Goal: Information Seeking & Learning: Find contact information

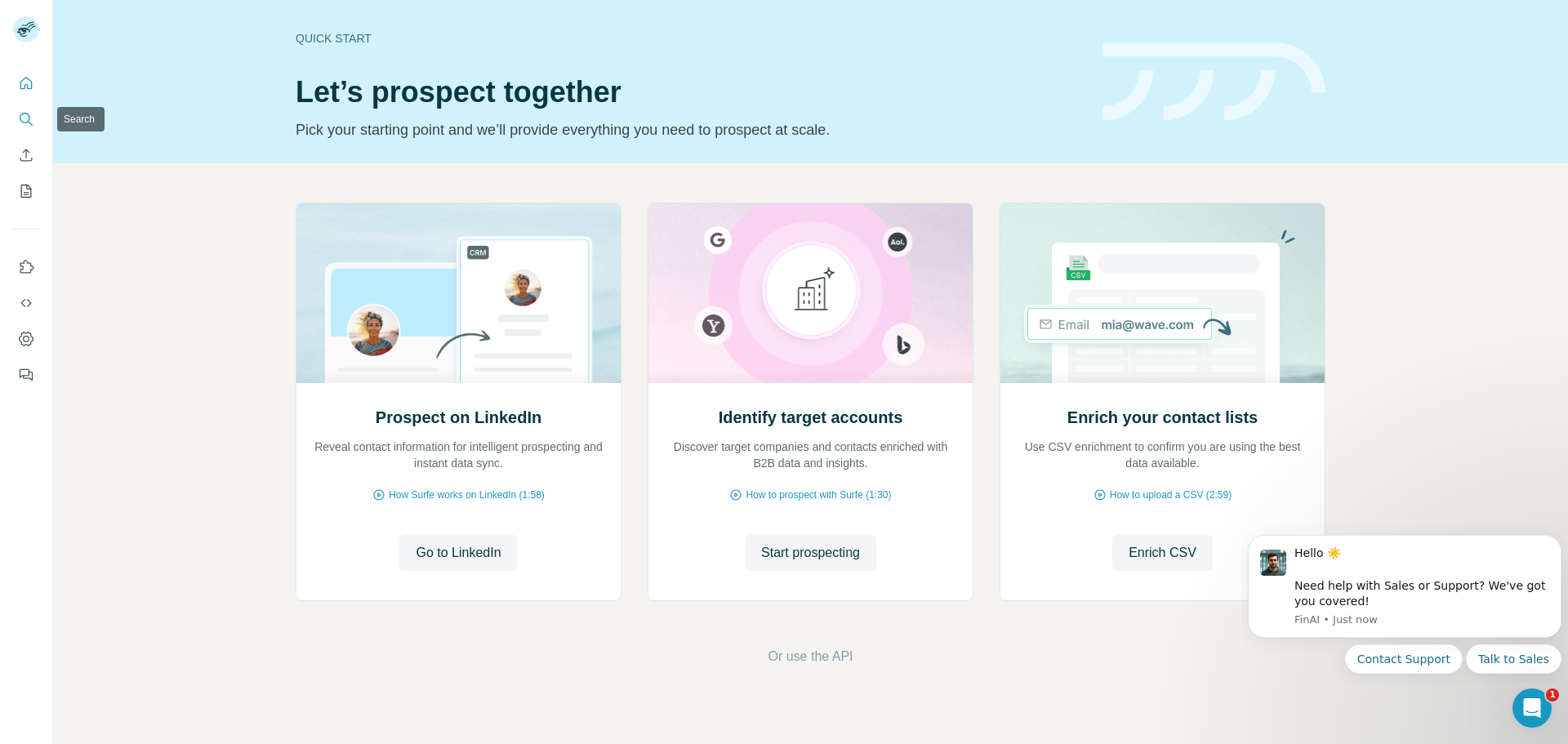
click at [24, 118] on icon "Search" at bounding box center [26, 119] width 17 height 17
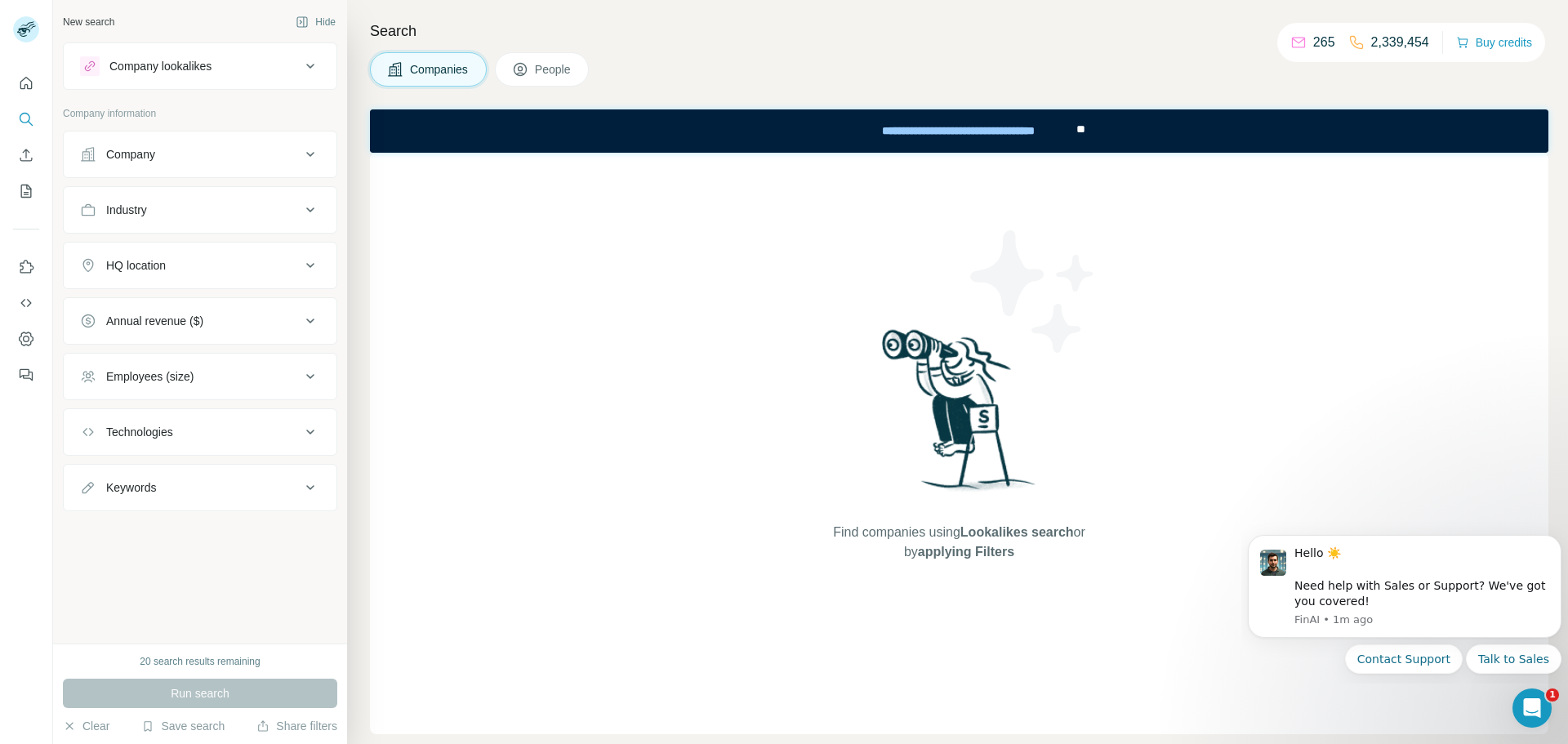
click at [529, 69] on icon at bounding box center [520, 69] width 17 height 17
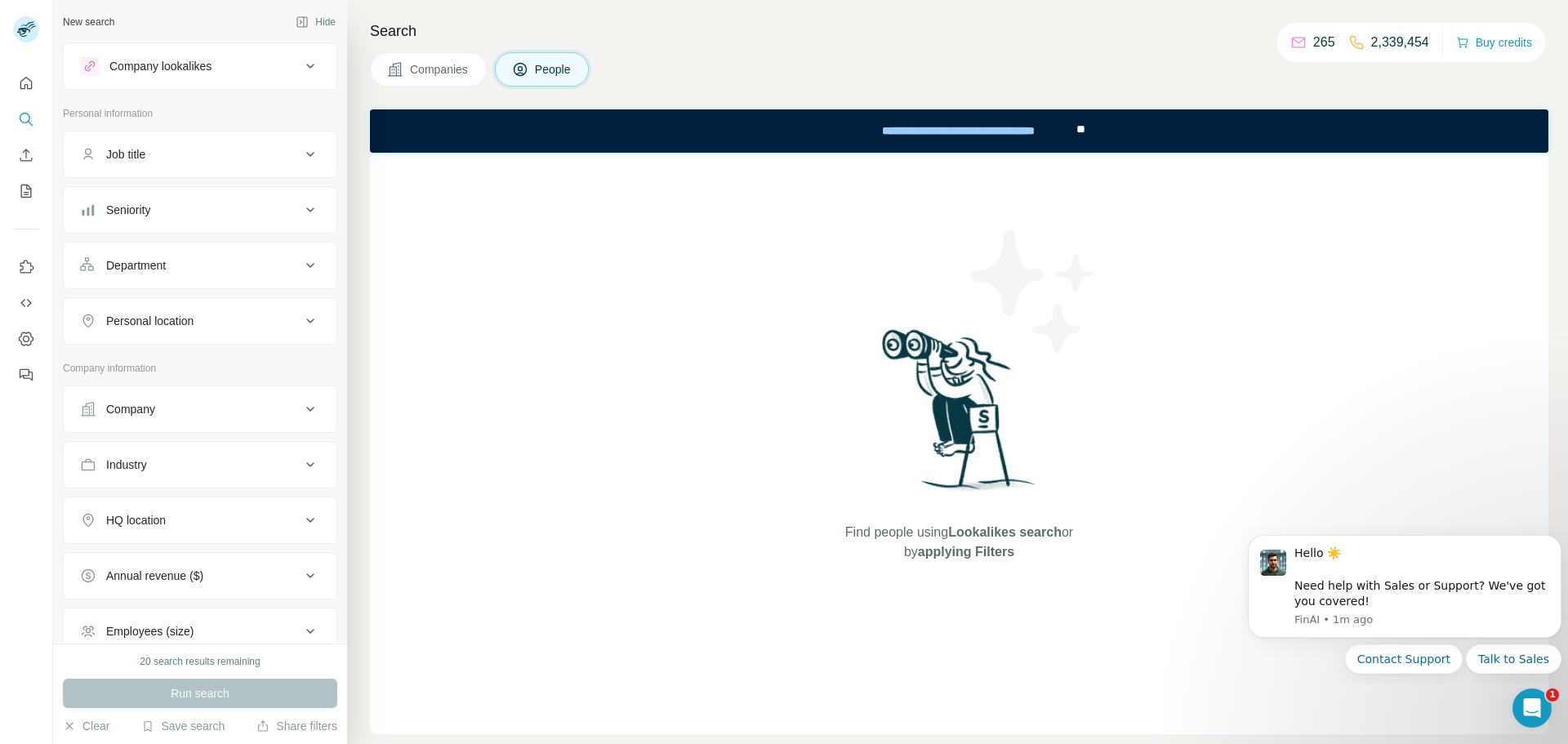
click at [144, 418] on button "Company" at bounding box center [200, 409] width 273 height 39
click at [191, 453] on input "text" at bounding box center [201, 450] width 240 height 30
type input "******"
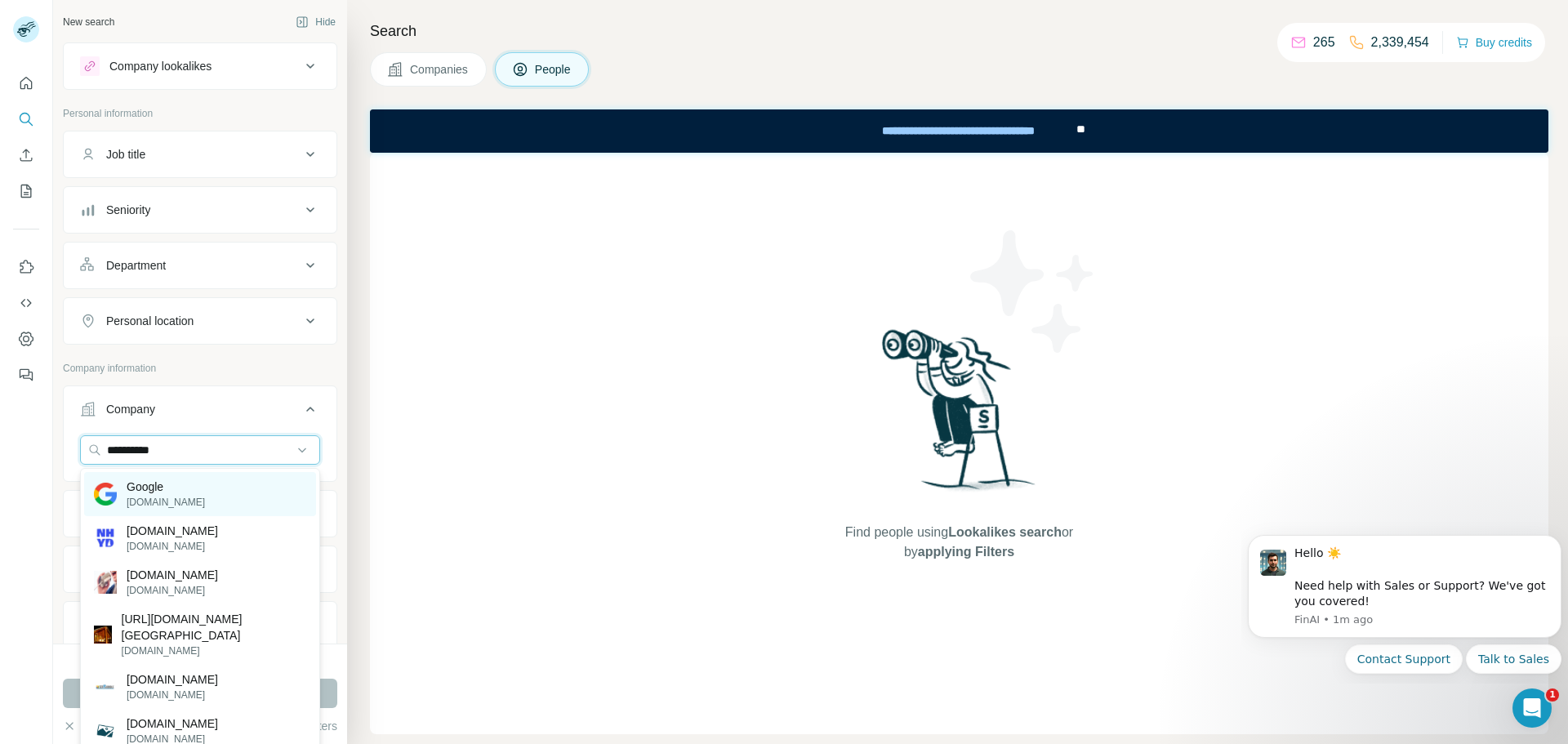
type input "**********"
click at [171, 489] on p "Google" at bounding box center [165, 487] width 79 height 17
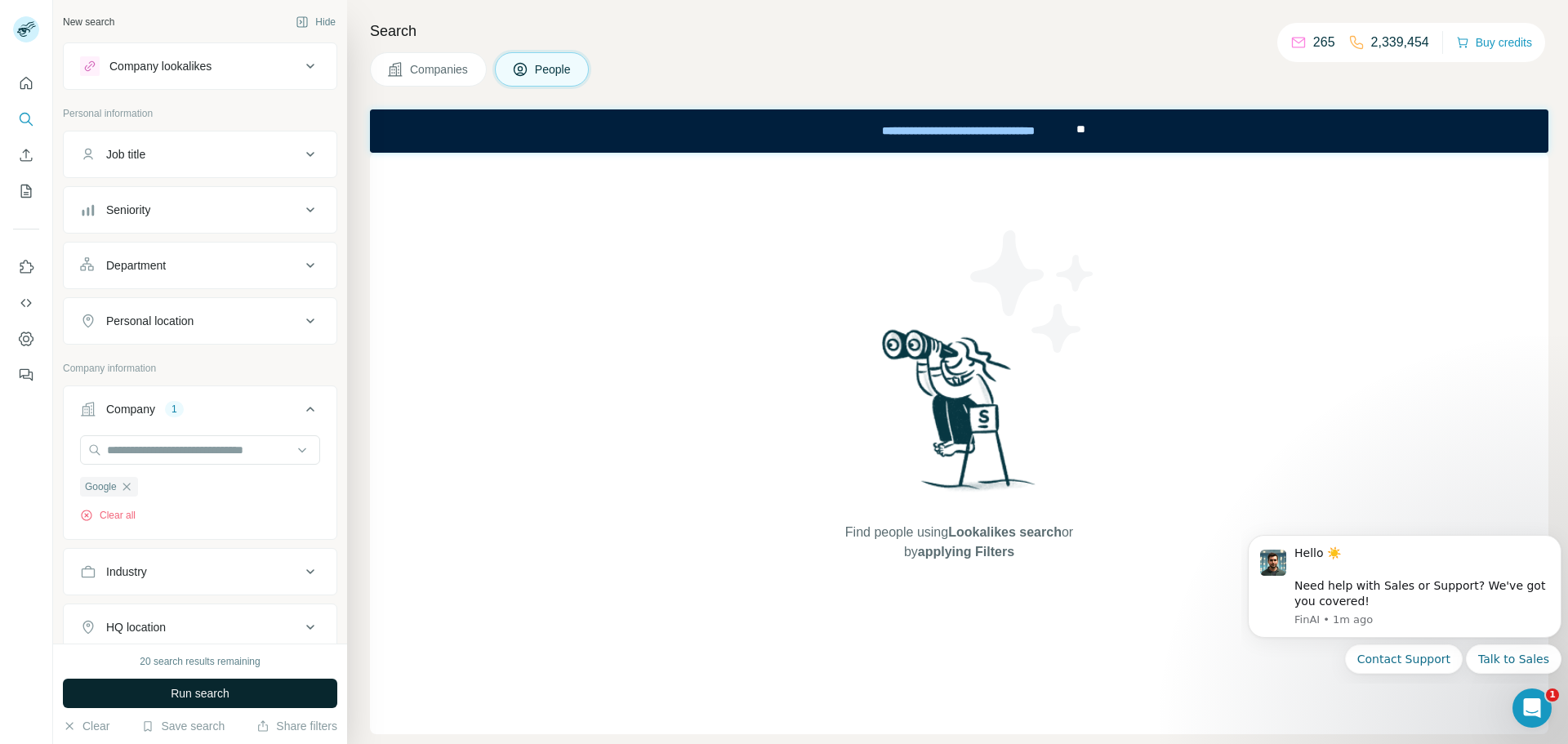
click at [238, 684] on button "Run search" at bounding box center [200, 693] width 274 height 30
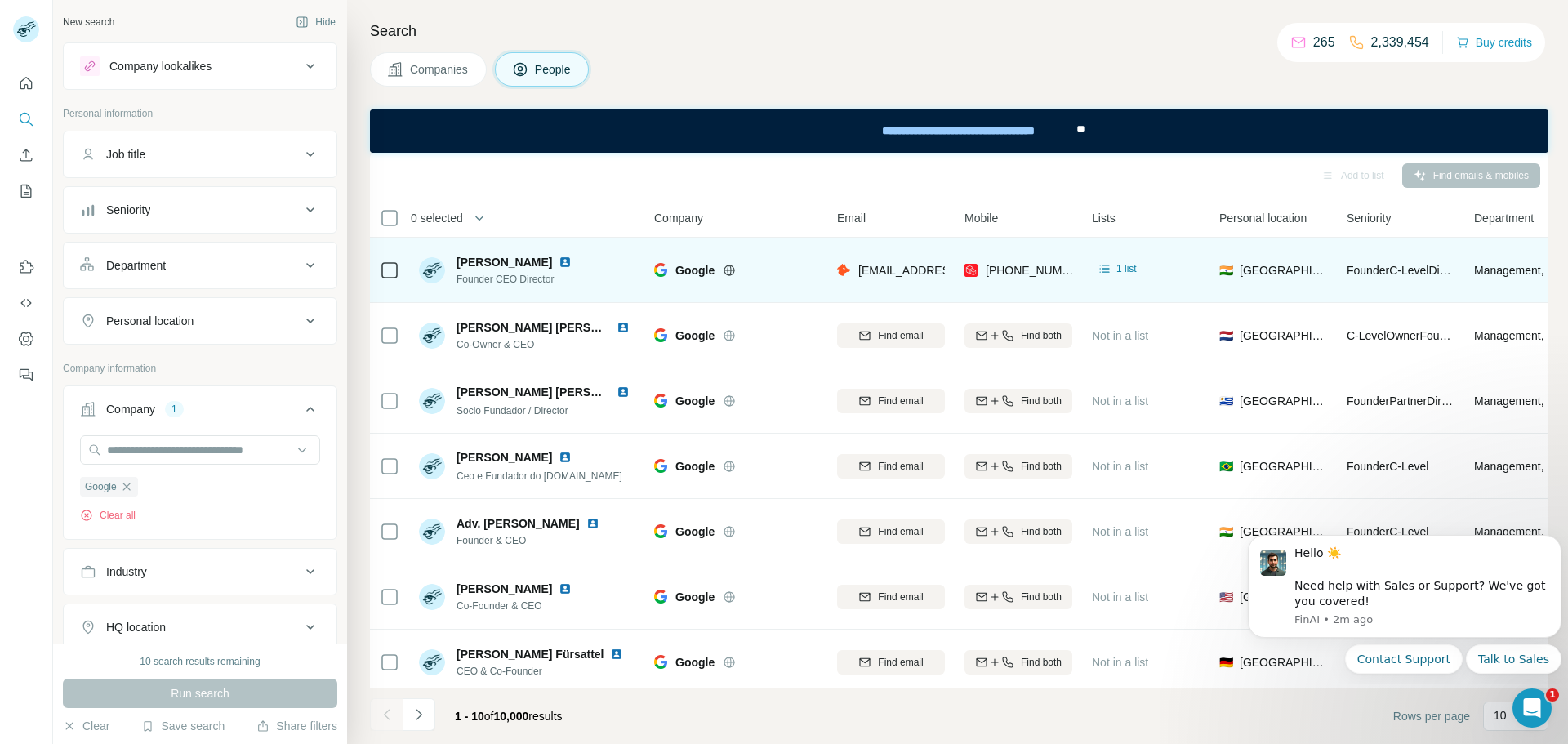
click at [572, 267] on img at bounding box center [565, 262] width 13 height 13
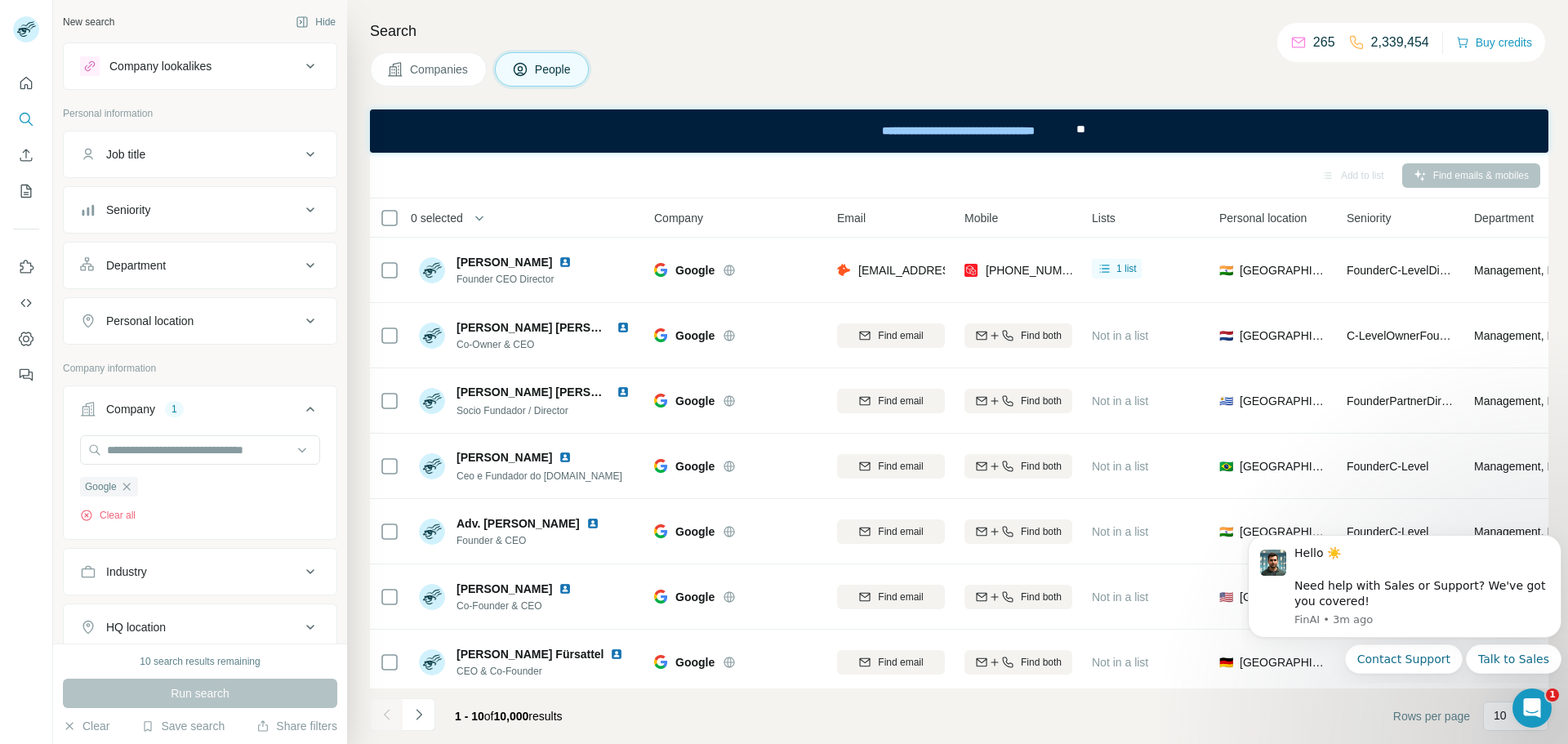
scroll to position [0, 226]
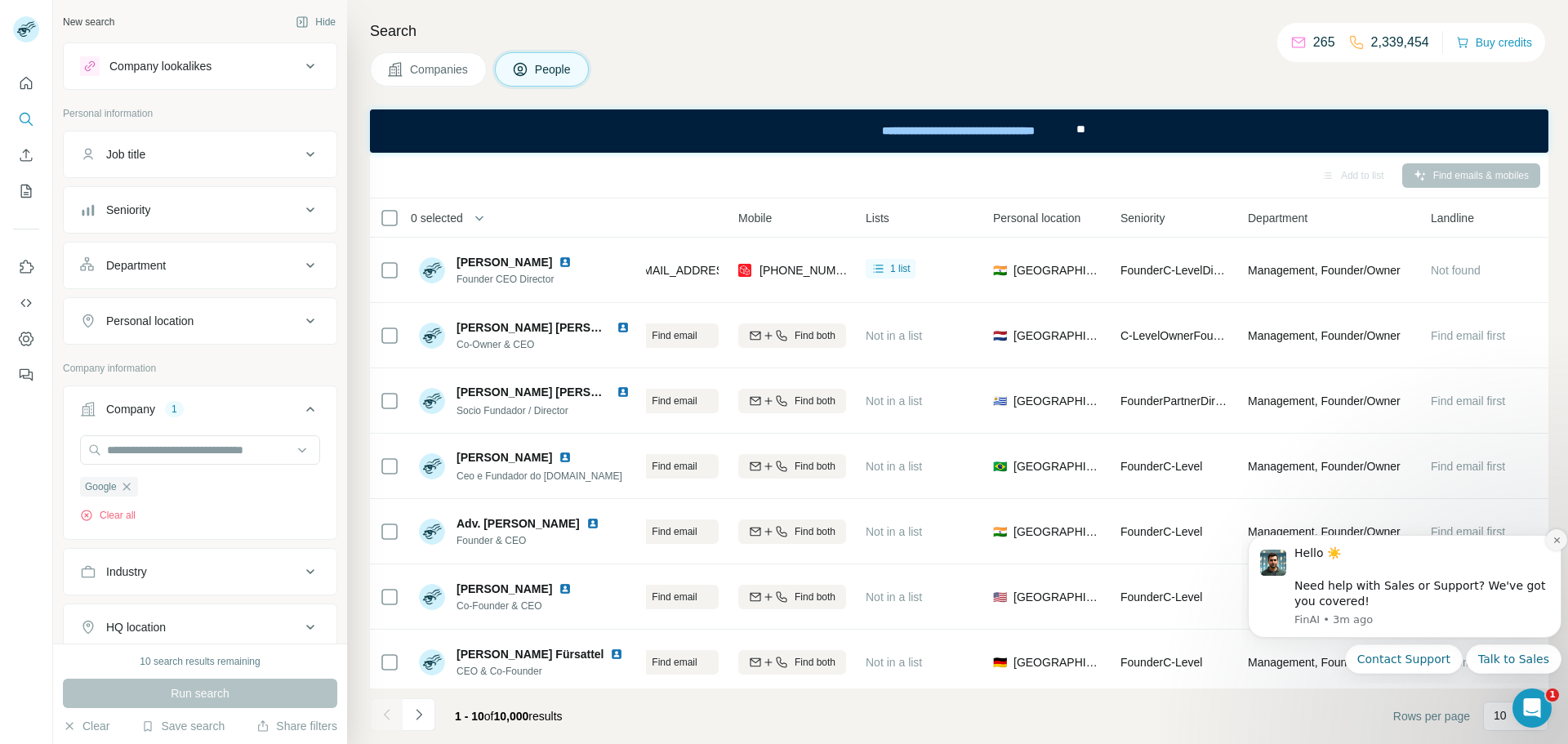
click at [1552, 541] on icon "Dismiss notification" at bounding box center [1557, 541] width 9 height 9
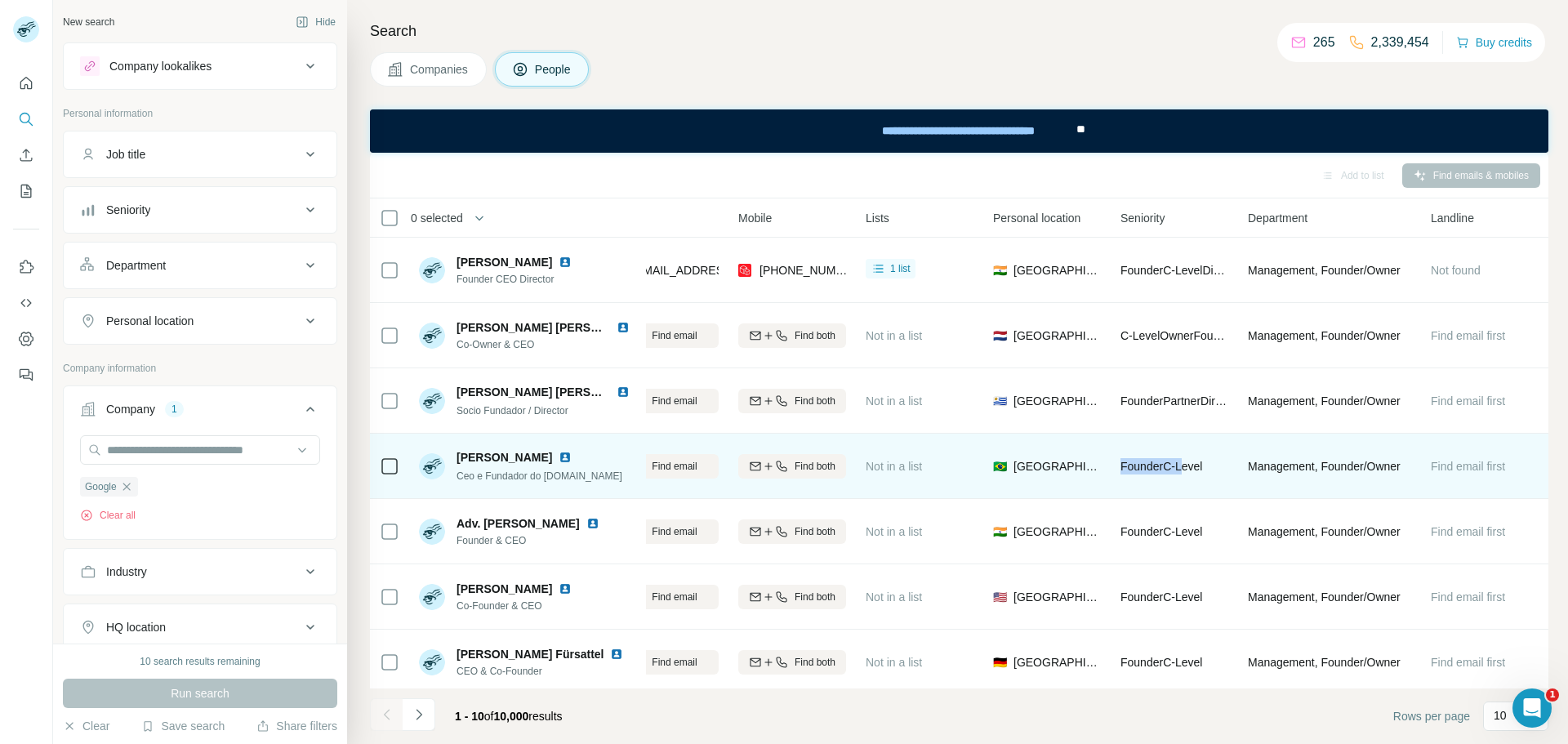
drag, startPoint x: 1120, startPoint y: 467, endPoint x: 1369, endPoint y: 476, distance: 249.2
click at [1185, 470] on span "Founder C-Level" at bounding box center [1161, 467] width 81 height 13
drag, startPoint x: 1274, startPoint y: 468, endPoint x: 1380, endPoint y: 471, distance: 106.0
click at [1365, 469] on span "Management, Founder/Owner" at bounding box center [1323, 467] width 152 height 17
click at [1380, 471] on span "Management, Founder/Owner" at bounding box center [1323, 467] width 152 height 17
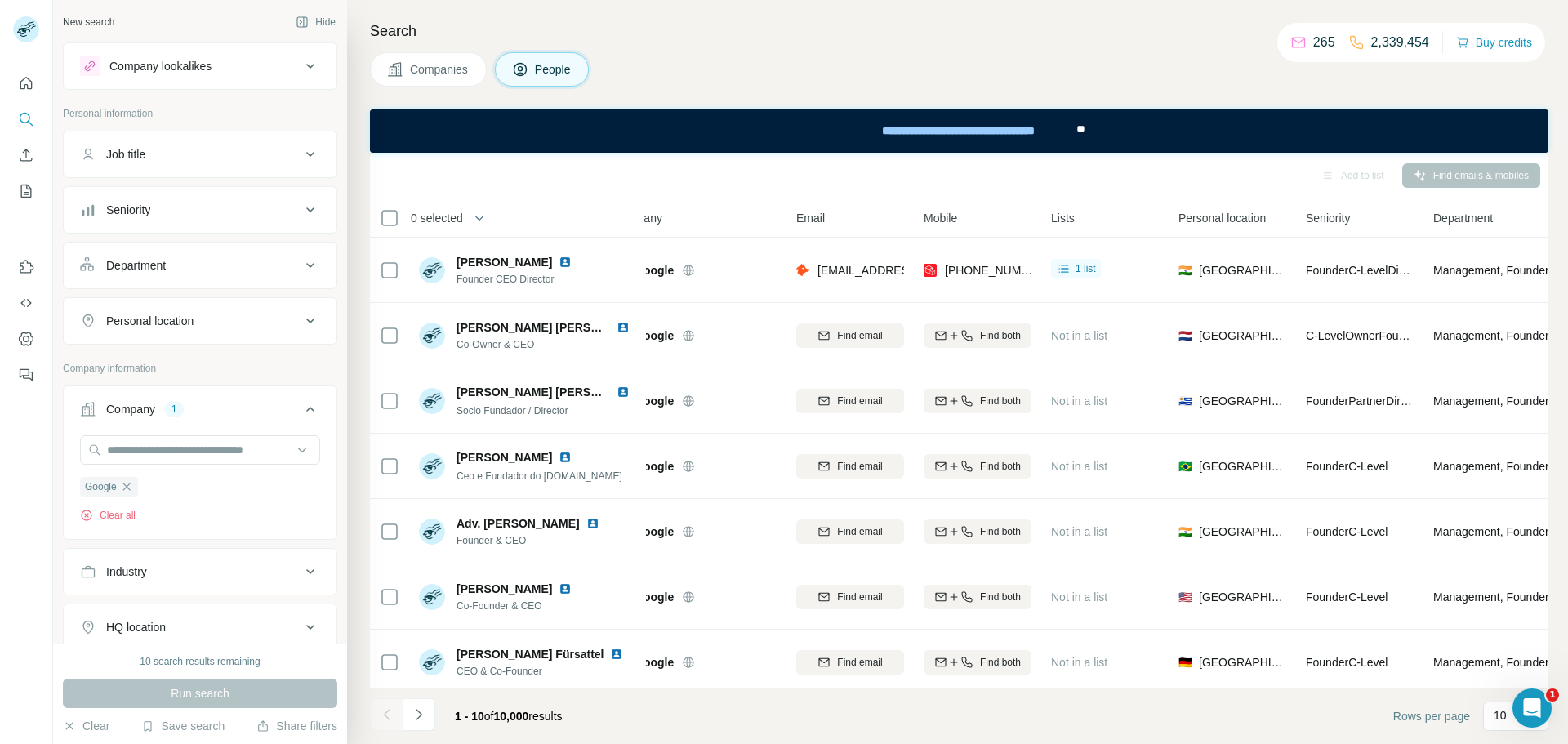
scroll to position [0, 0]
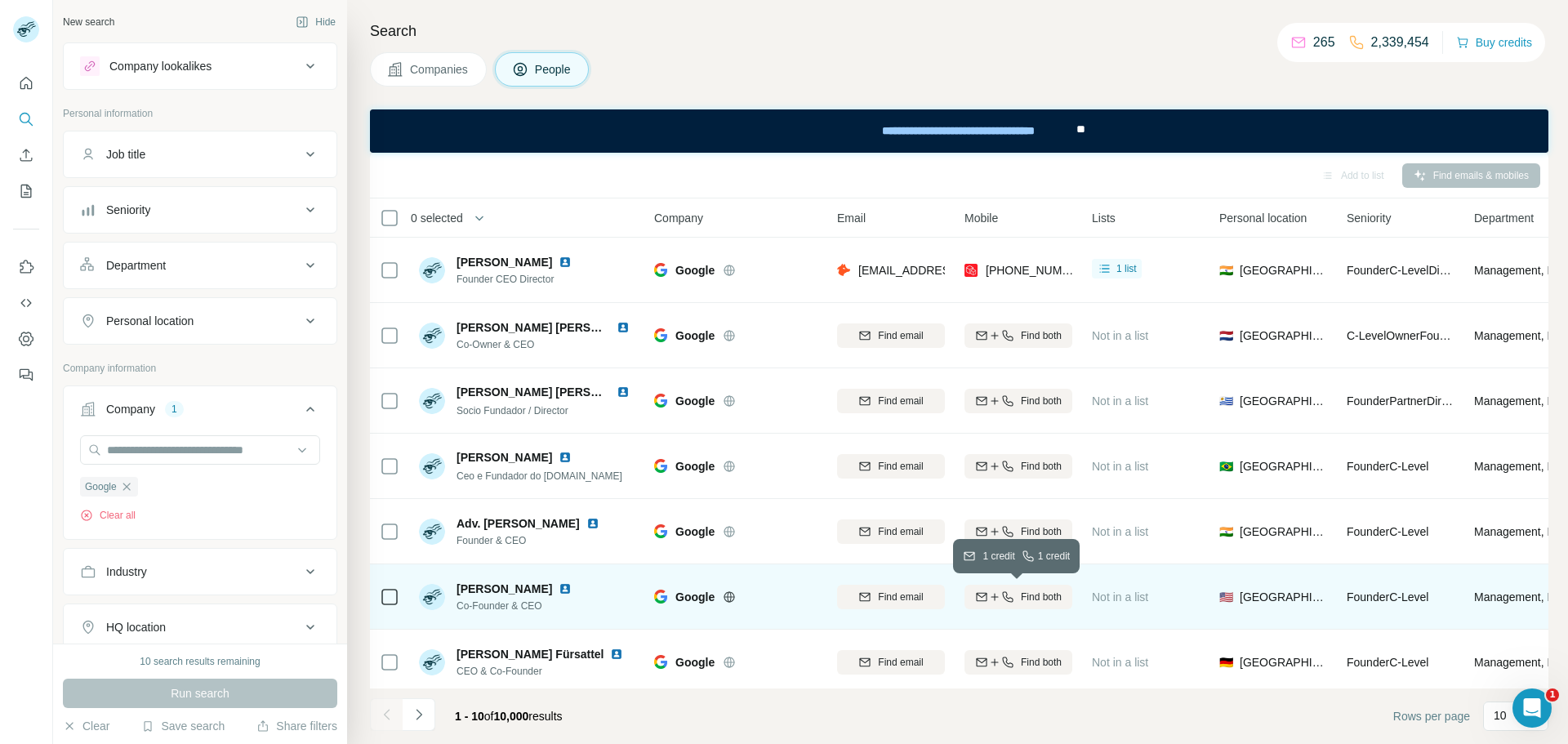
click at [1024, 601] on span "Find both" at bounding box center [1041, 597] width 41 height 15
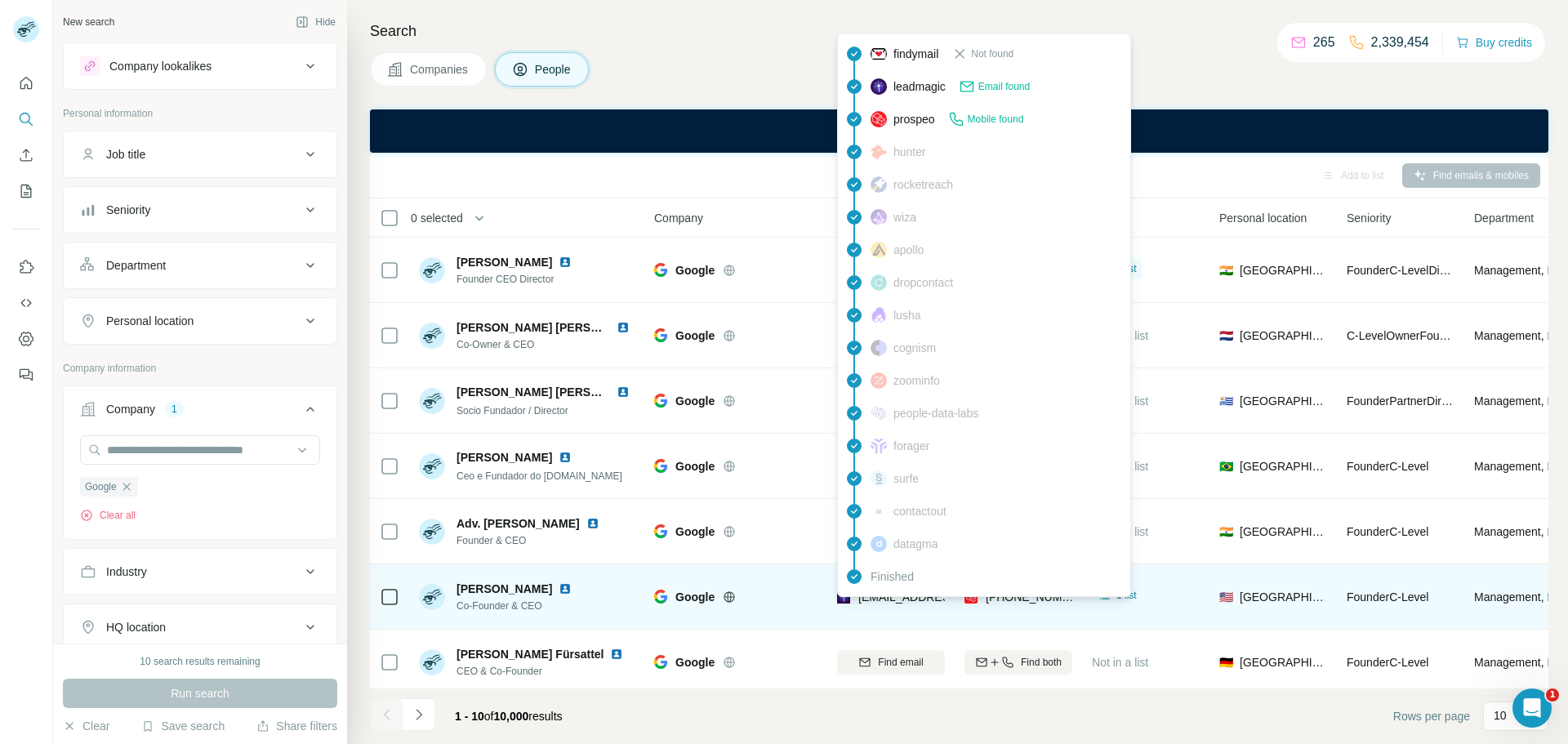
click at [907, 601] on span "[EMAIL_ADDRESS][DOMAIN_NAME]" at bounding box center [954, 597] width 193 height 13
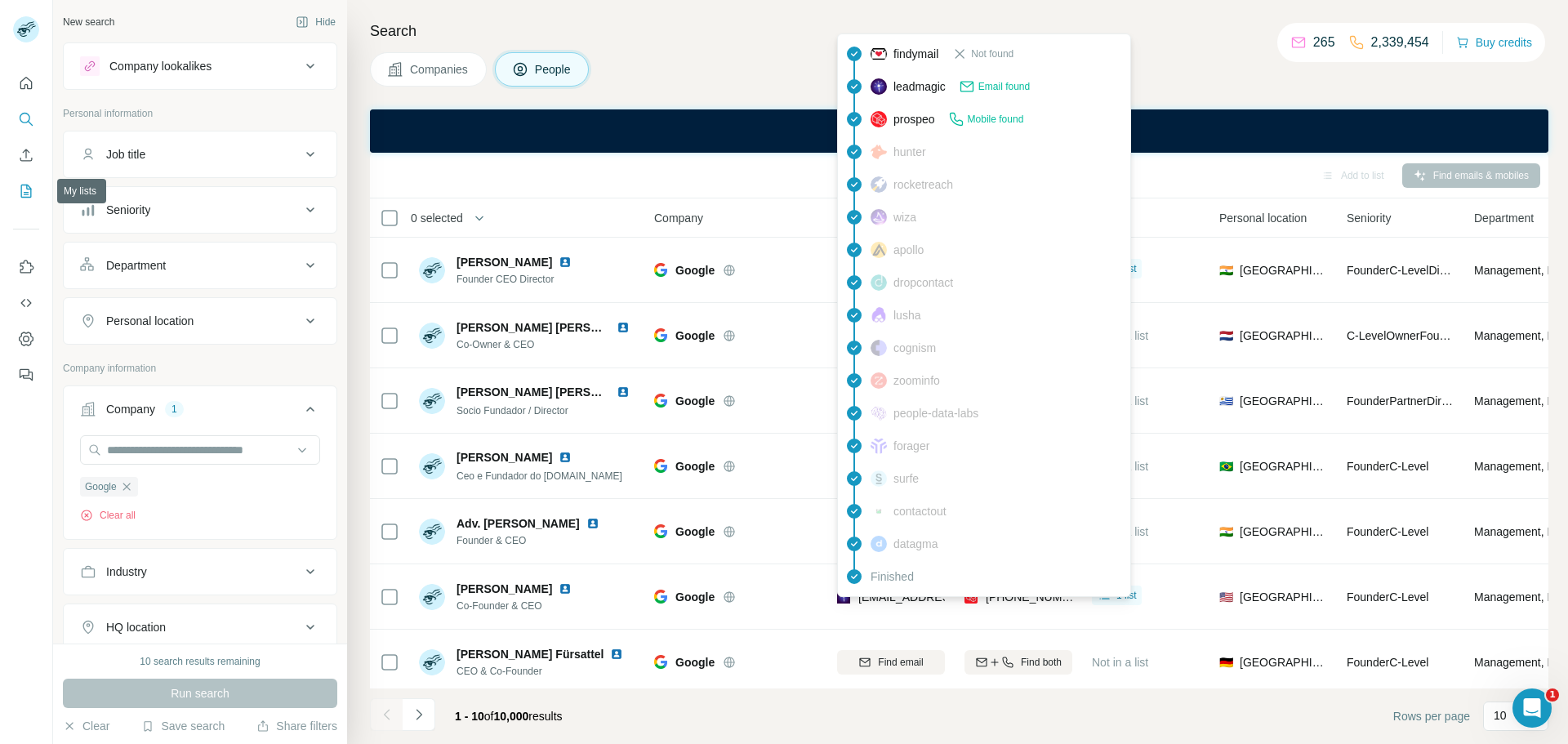
click at [21, 191] on icon "My lists" at bounding box center [26, 191] width 17 height 17
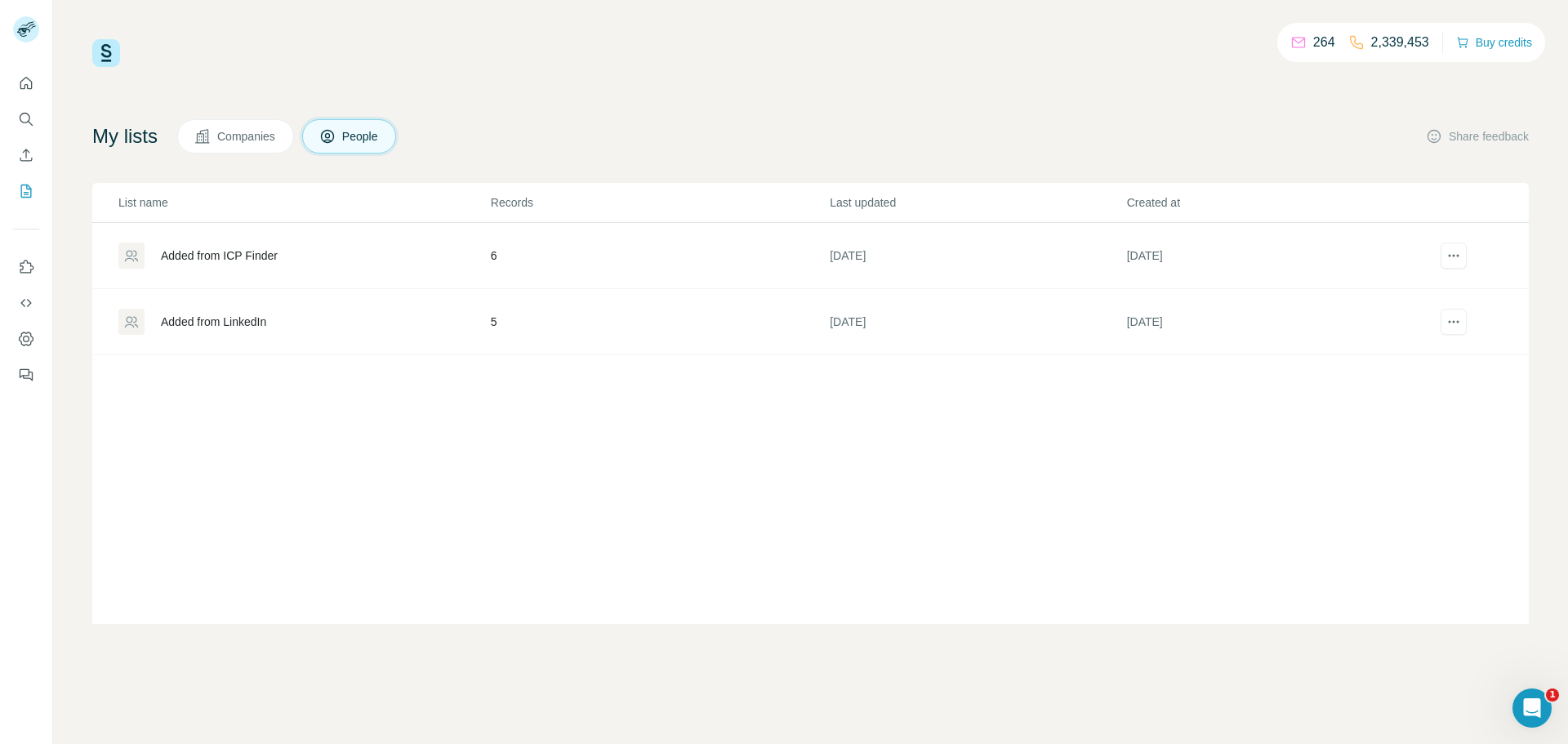
click at [259, 257] on div "Added from ICP Finder" at bounding box center [219, 256] width 116 height 17
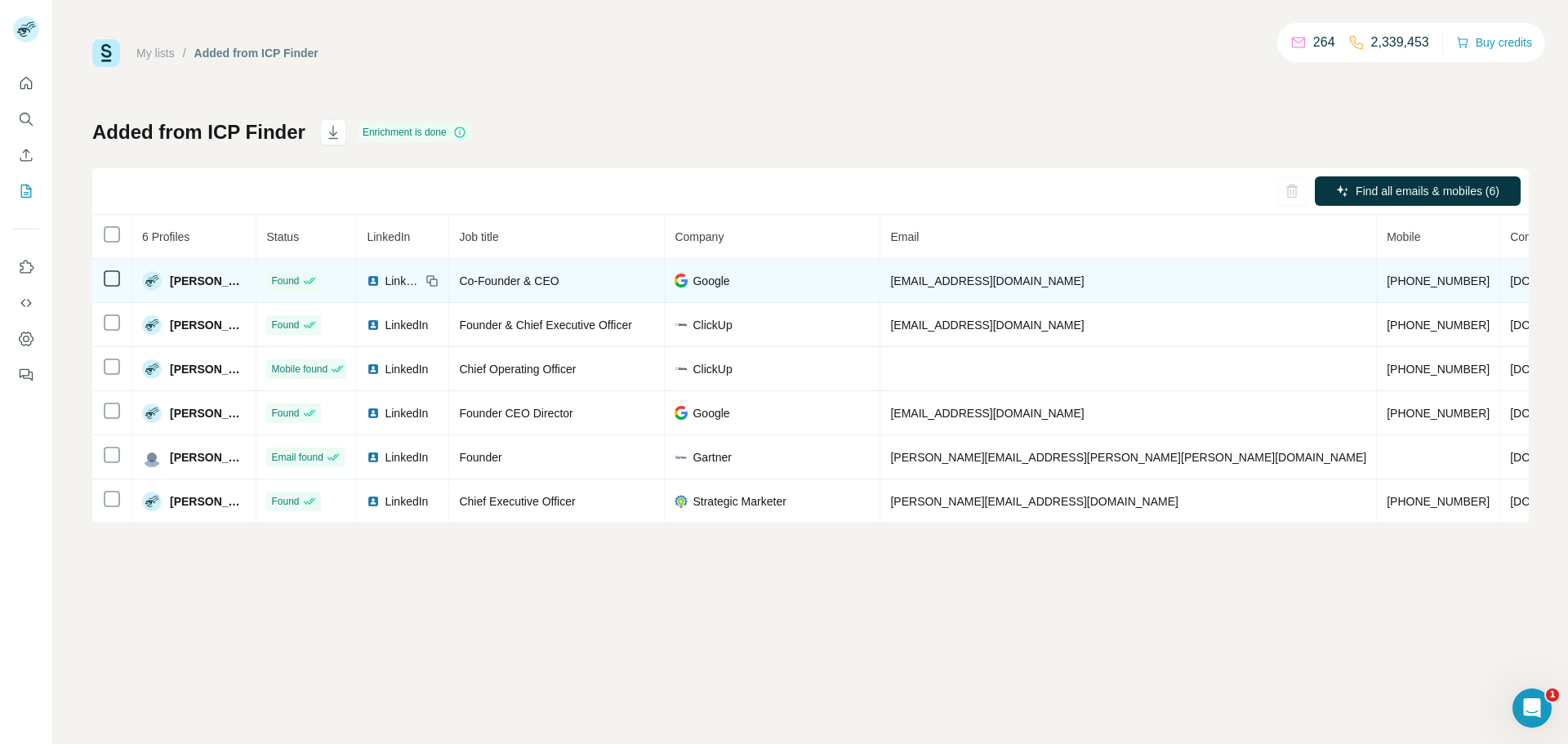
click at [1567, 254] on div "My lists / Added from ICP Finder 264 2,339,453 Buy credits Added from ICP Finde…" at bounding box center [809, 372] width 1514 height 744
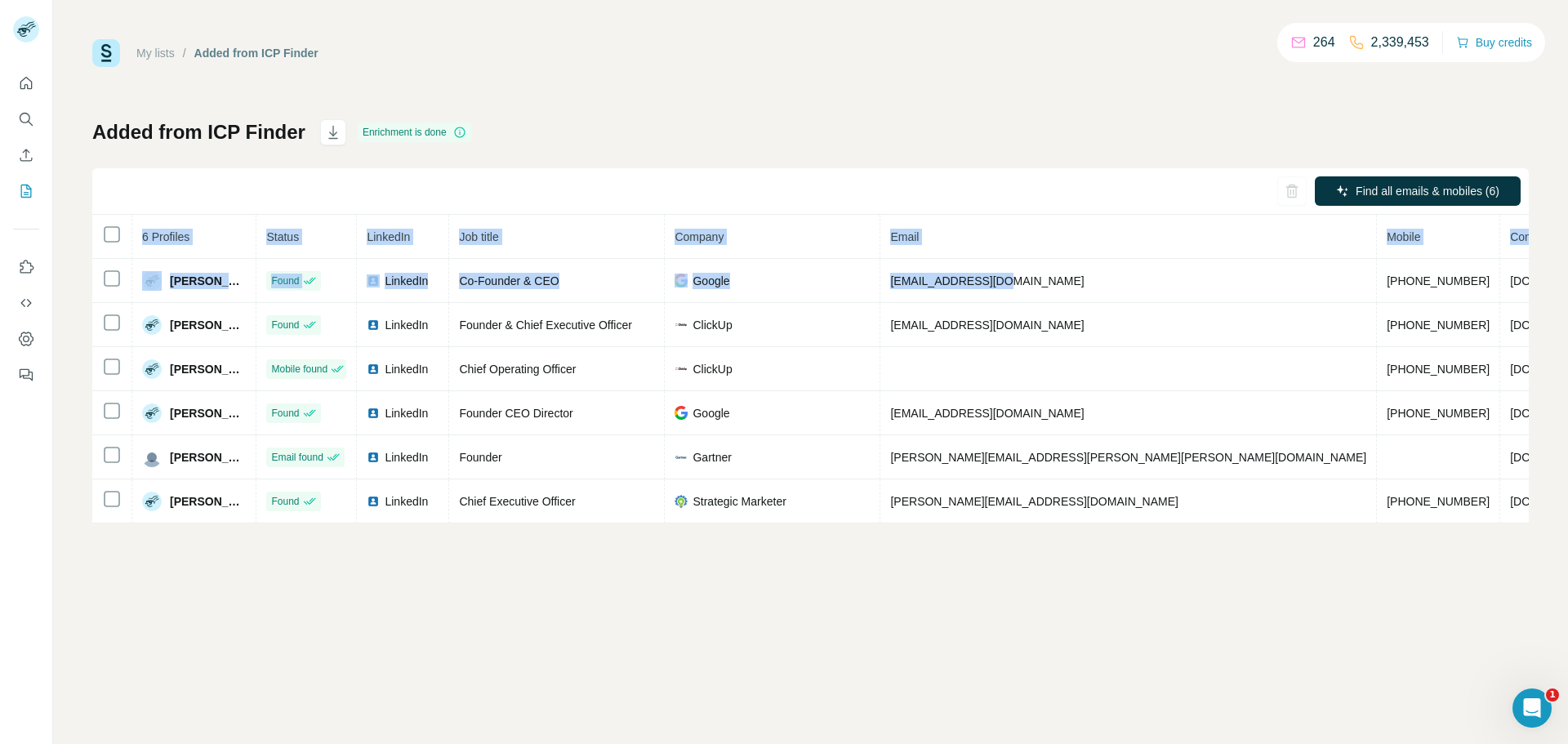
click at [994, 578] on div "My lists / Added from ICP Finder 264 2,339,453 Buy credits Added from ICP Finde…" at bounding box center [809, 372] width 1514 height 744
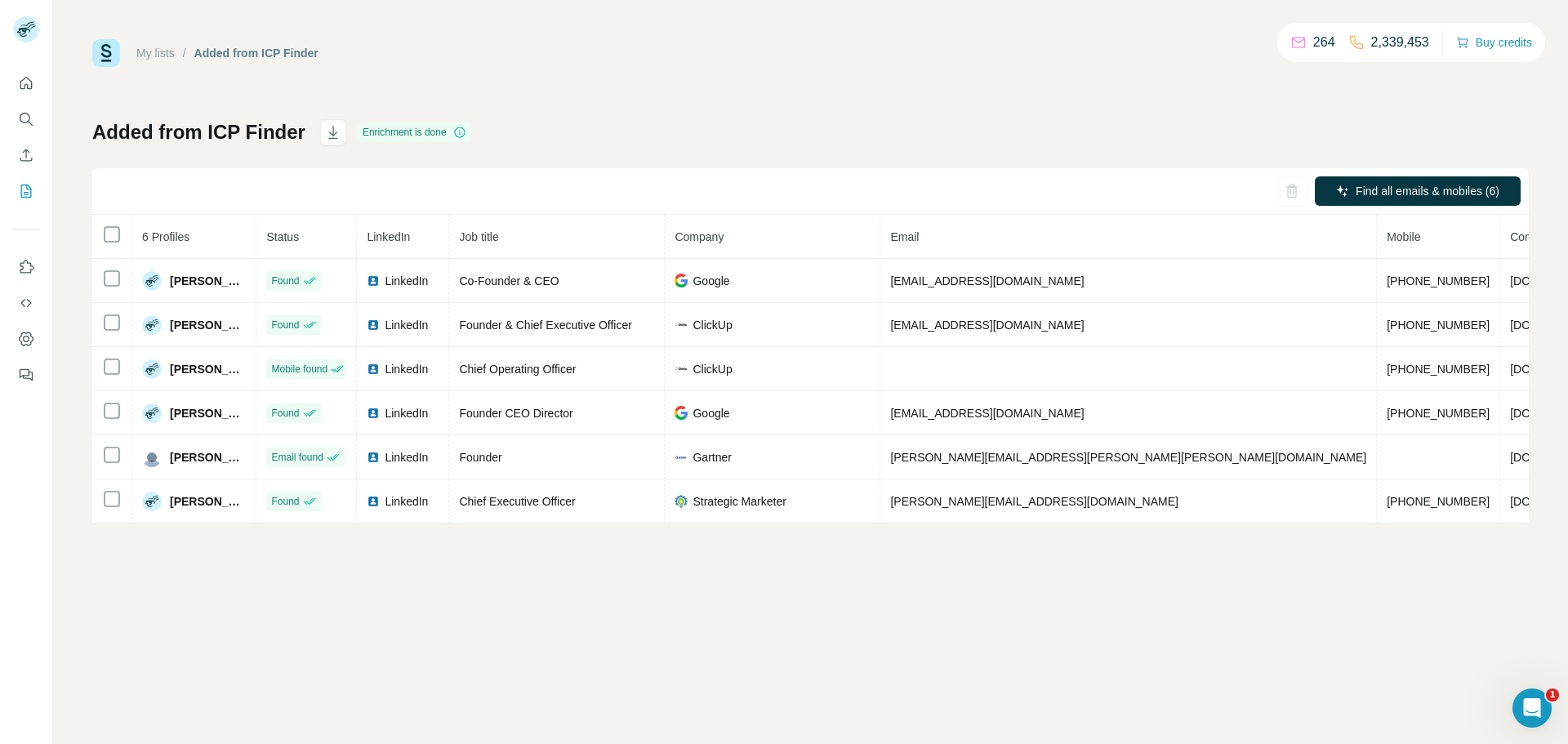
click at [590, 623] on div "My lists / Added from ICP Finder 264 2,339,453 Buy credits Added from ICP Finde…" at bounding box center [809, 372] width 1514 height 744
click at [26, 81] on icon "Quick start" at bounding box center [26, 83] width 17 height 17
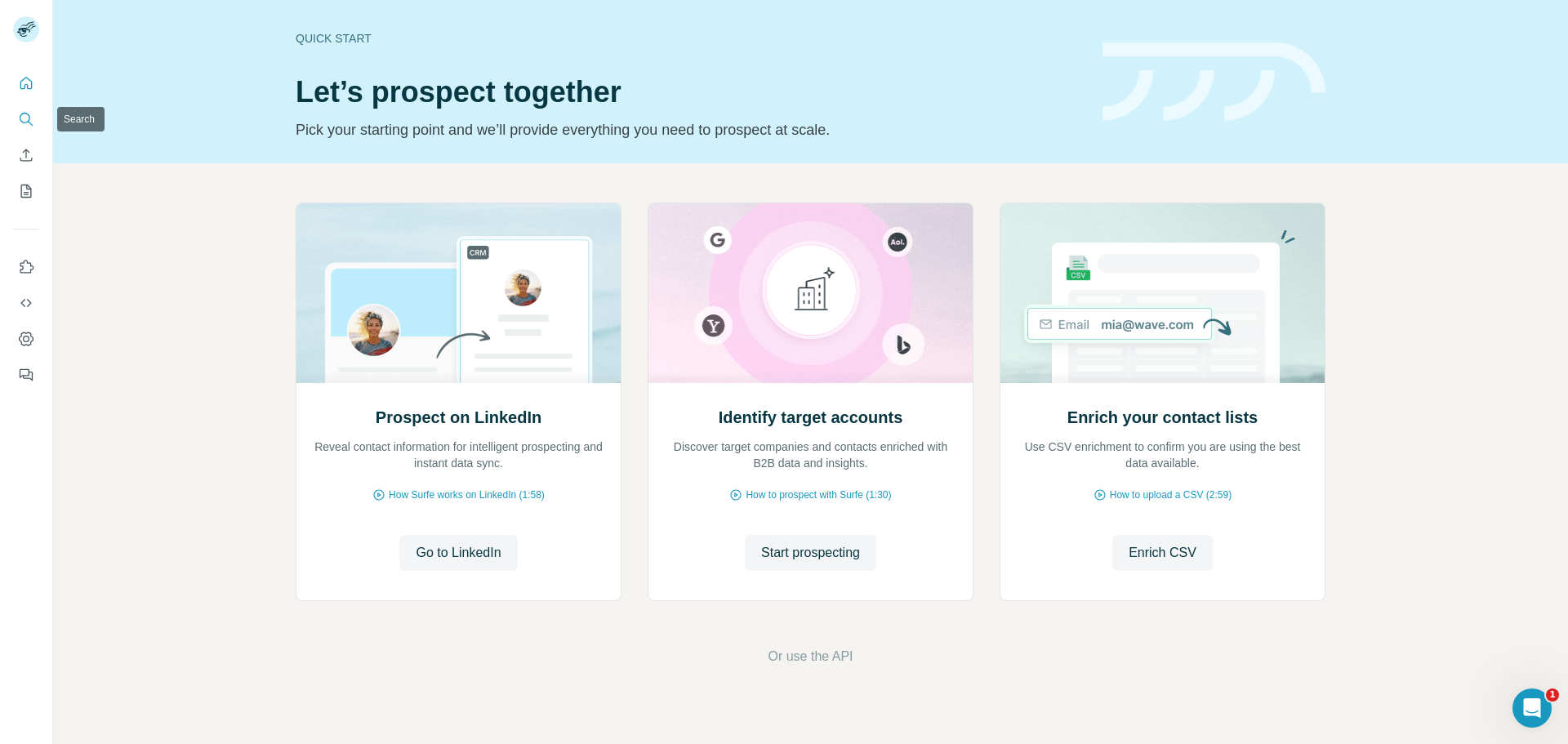
click at [19, 125] on icon "Search" at bounding box center [26, 119] width 17 height 17
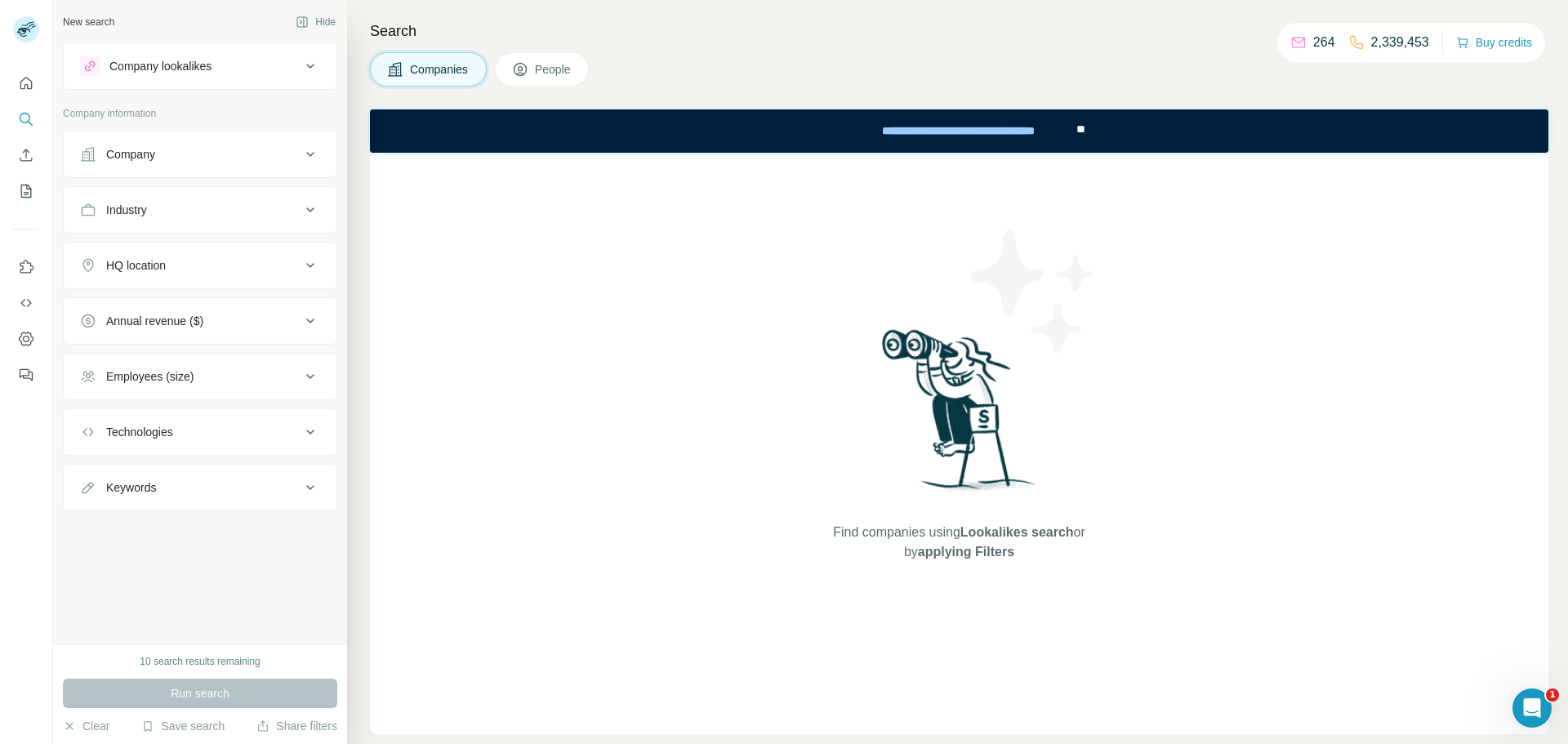
click at [536, 56] on button "People" at bounding box center [542, 69] width 95 height 34
